Goal: Register for event/course

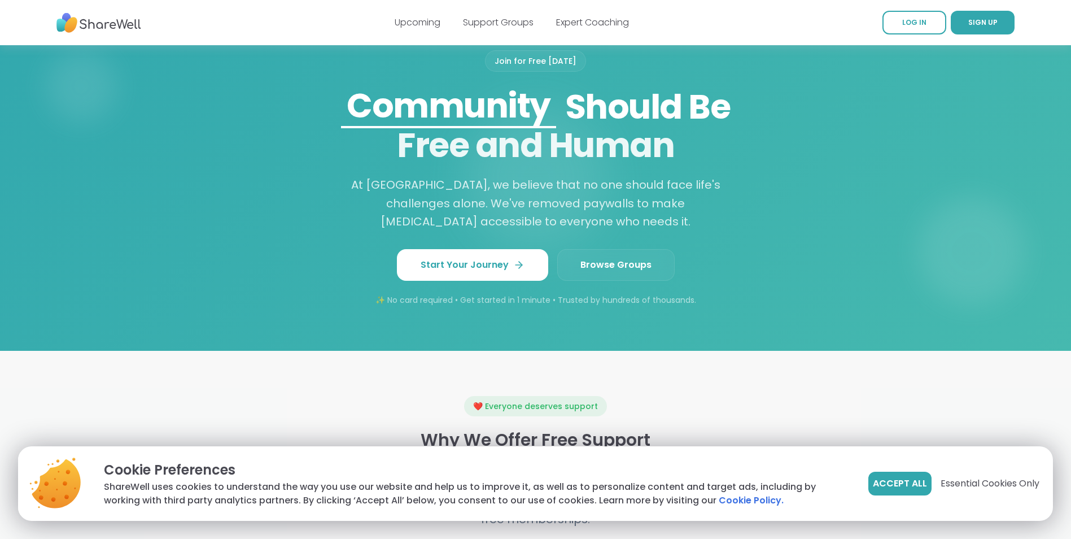
scroll to position [960, 0]
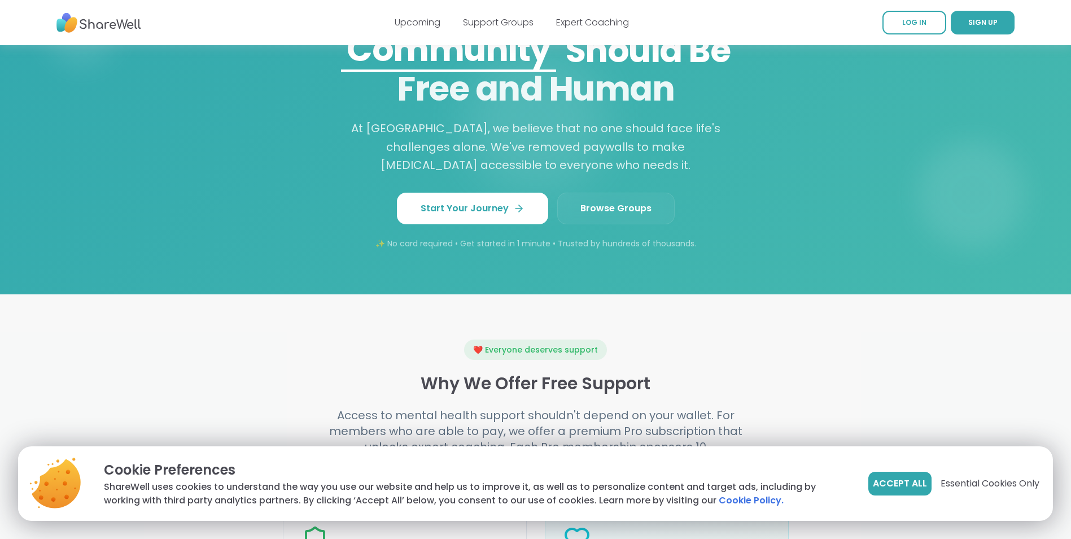
click at [610, 215] on span "Browse Groups" at bounding box center [615, 209] width 71 height 14
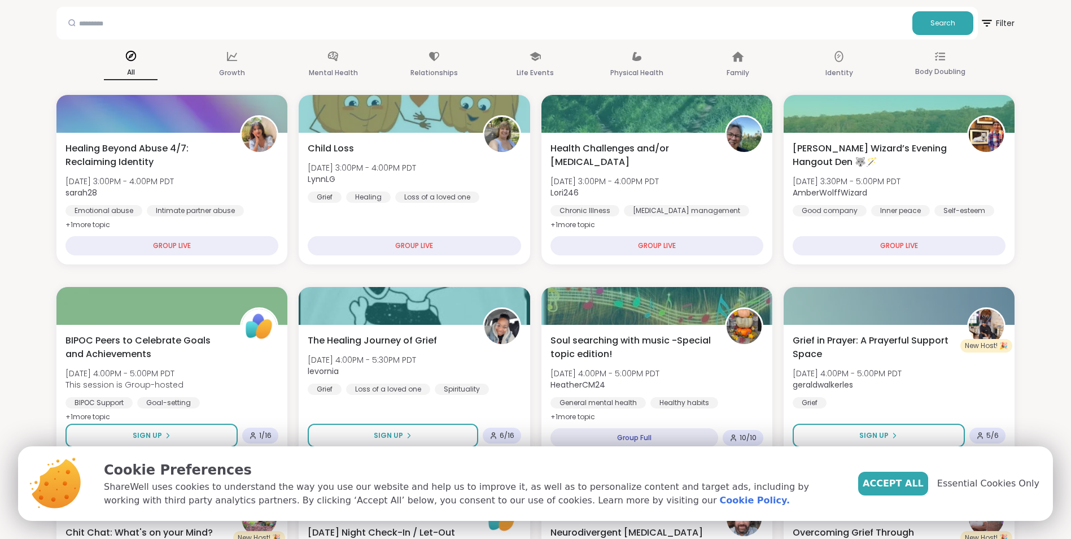
scroll to position [113, 0]
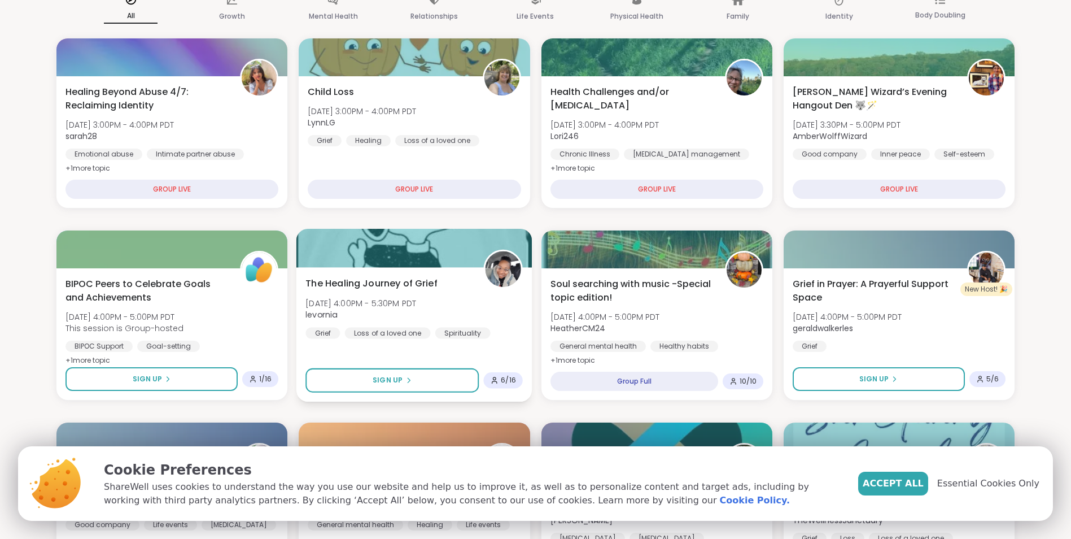
click at [392, 334] on div "Loss of a loved one" at bounding box center [388, 332] width 86 height 11
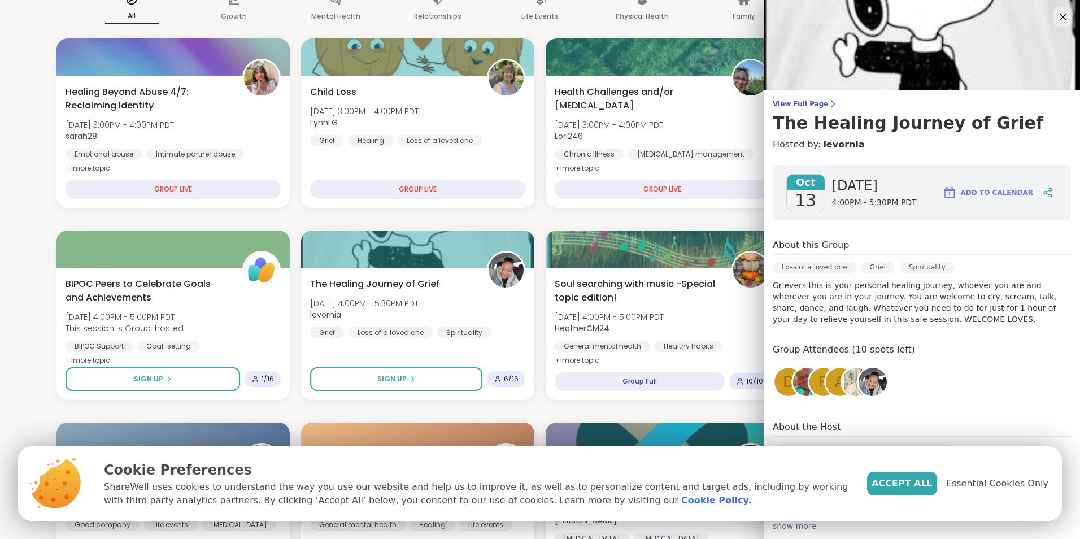
click at [1055, 17] on icon at bounding box center [1062, 17] width 14 height 14
